Goal: Information Seeking & Learning: Stay updated

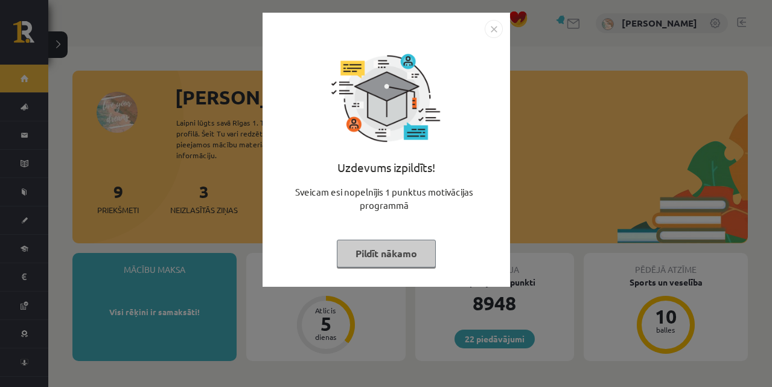
click at [354, 258] on button "Pildīt nākamo" at bounding box center [386, 254] width 99 height 28
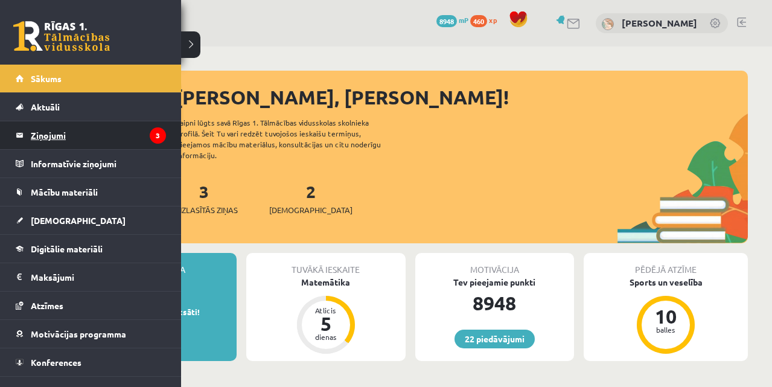
click at [50, 142] on legend "Ziņojumi 3" at bounding box center [98, 135] width 135 height 28
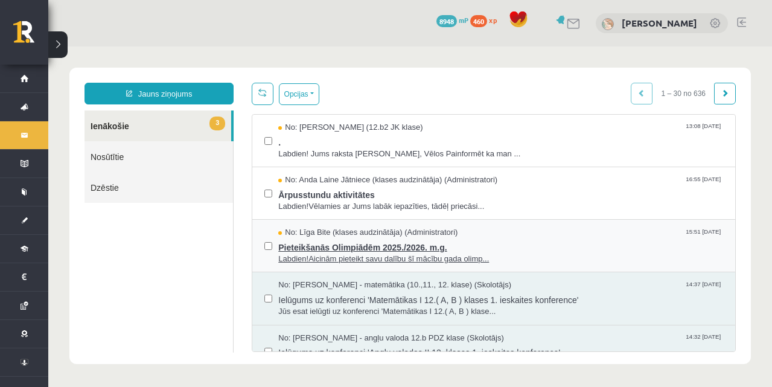
click at [342, 249] on span "Pieteikšanās Olimpiādēm 2025./2026. m.g." at bounding box center [500, 245] width 445 height 15
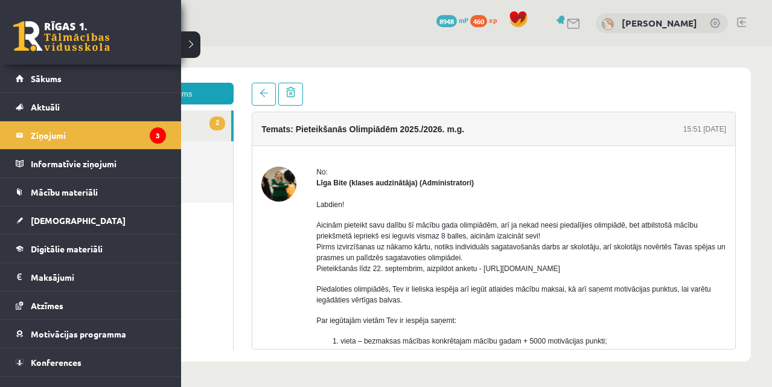
click at [31, 22] on link at bounding box center [61, 36] width 97 height 30
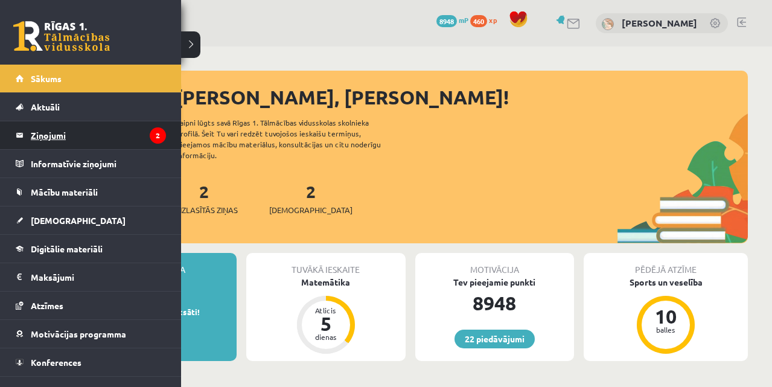
click at [31, 132] on legend "Ziņojumi 2" at bounding box center [98, 135] width 135 height 28
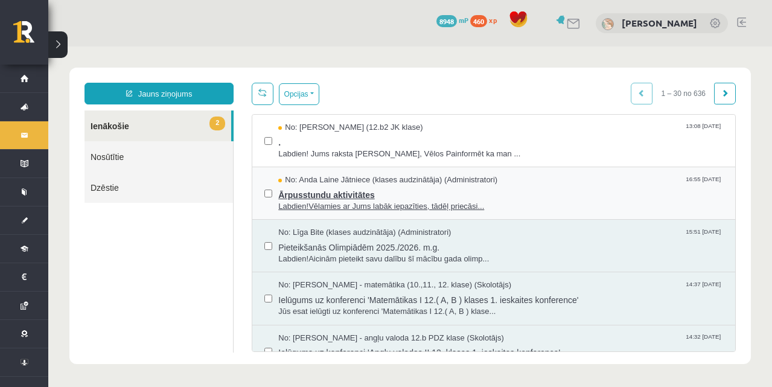
click at [304, 190] on span "Ārpusstundu aktivitātes" at bounding box center [500, 193] width 445 height 15
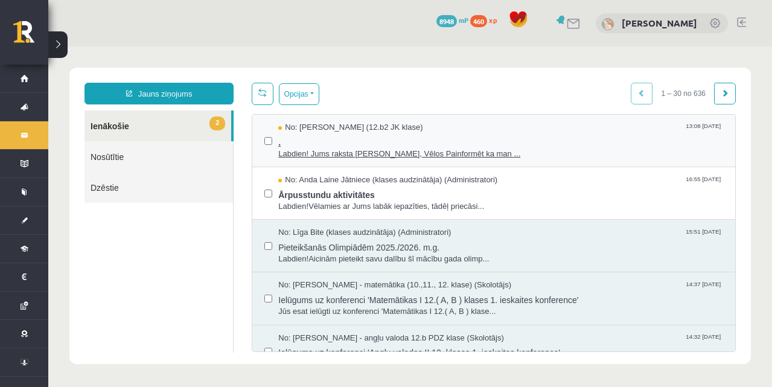
click at [379, 154] on span "Labdien! Jums raksta [PERSON_NAME], Vēlos Painformēt ka man ..." at bounding box center [500, 153] width 445 height 11
